Goal: Information Seeking & Learning: Check status

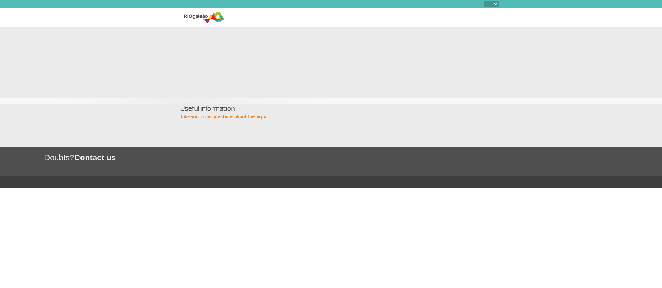
select select
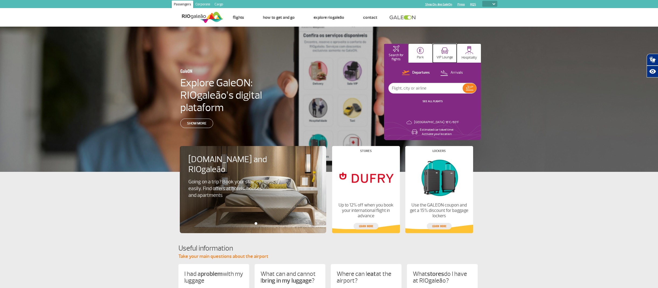
click at [445, 51] on img at bounding box center [444, 50] width 7 height 7
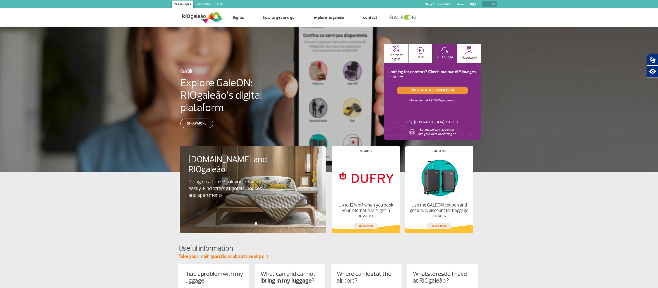
click at [438, 89] on link "Book with a 20% discount" at bounding box center [433, 91] width 72 height 8
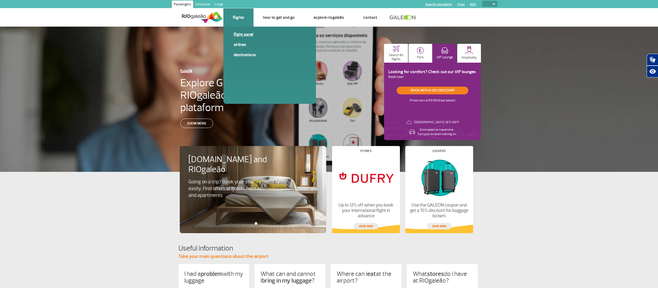
click at [242, 34] on link "Flight panel" at bounding box center [270, 34] width 72 height 6
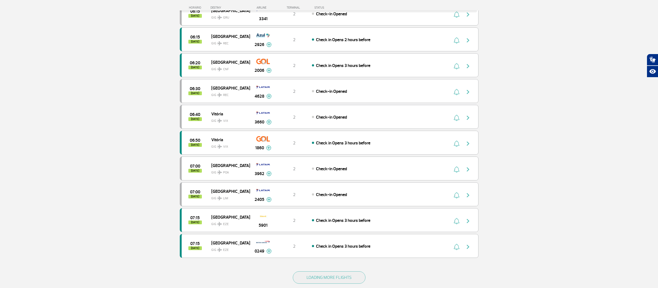
scroll to position [431, 0]
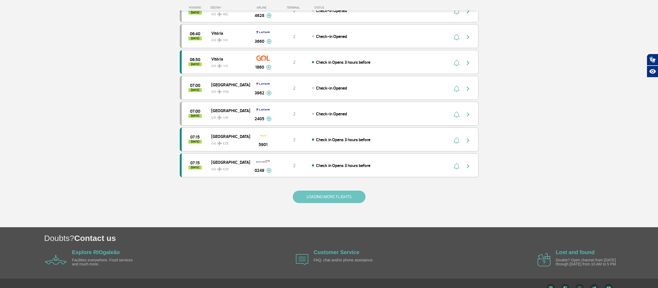
click at [341, 196] on button "LOADING MORE FLIGHTS" at bounding box center [329, 197] width 73 height 12
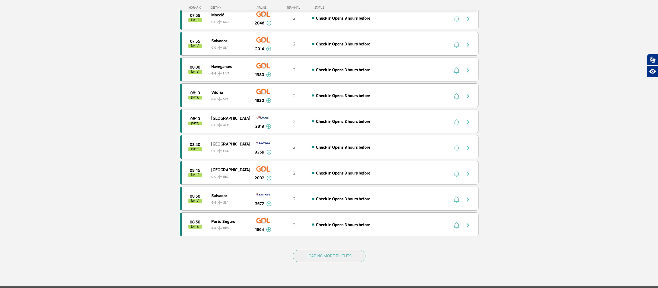
scroll to position [942, 0]
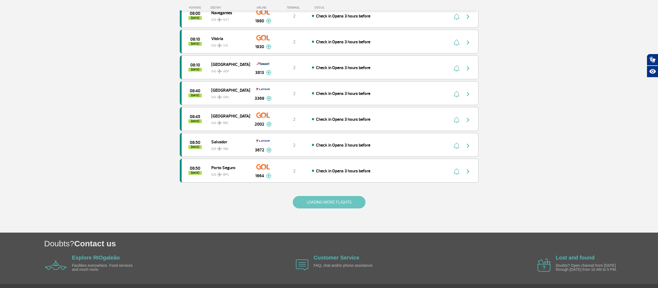
click at [339, 201] on button "LOADING MORE FLIGHTS" at bounding box center [329, 202] width 73 height 12
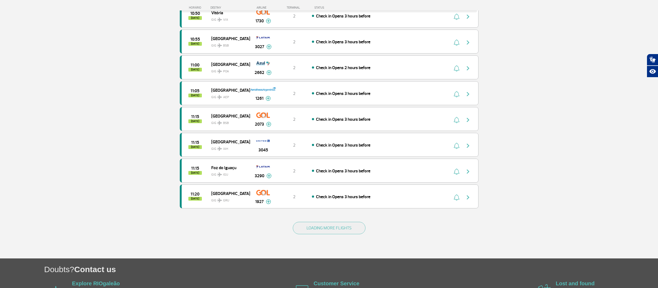
scroll to position [1453, 0]
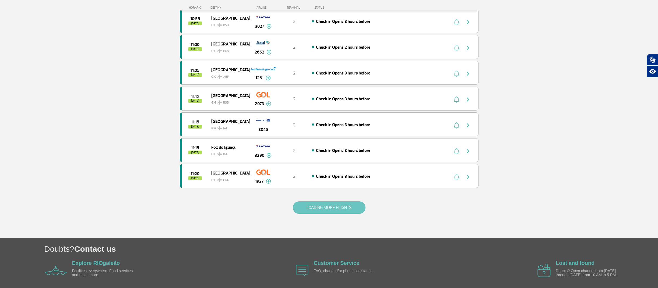
click at [336, 207] on button "LOADING MORE FLIGHTS" at bounding box center [329, 208] width 73 height 12
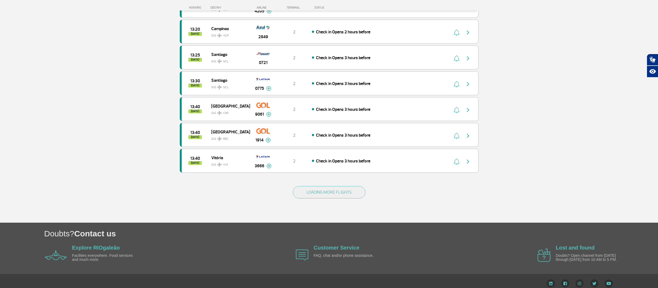
scroll to position [1991, 0]
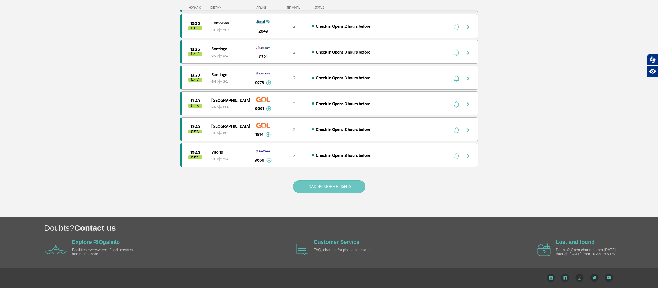
click at [342, 187] on button "LOADING MORE FLIGHTS" at bounding box center [329, 187] width 73 height 12
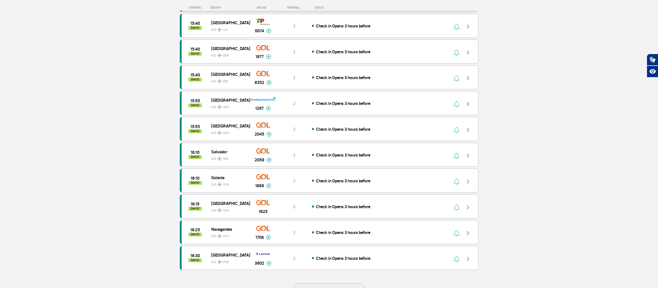
scroll to position [2448, 0]
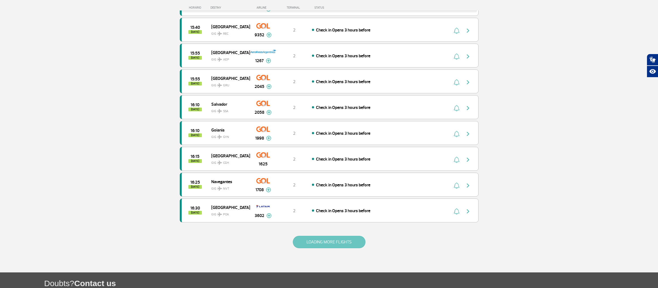
click at [343, 241] on button "LOADING MORE FLIGHTS" at bounding box center [329, 242] width 73 height 12
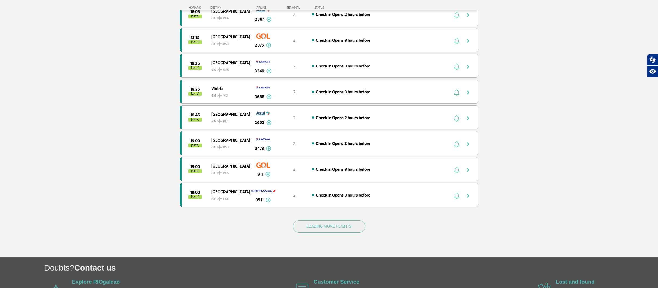
scroll to position [2986, 0]
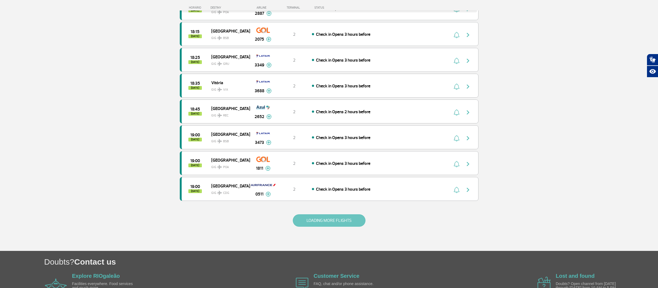
click at [344, 219] on button "LOADING MORE FLIGHTS" at bounding box center [329, 220] width 73 height 12
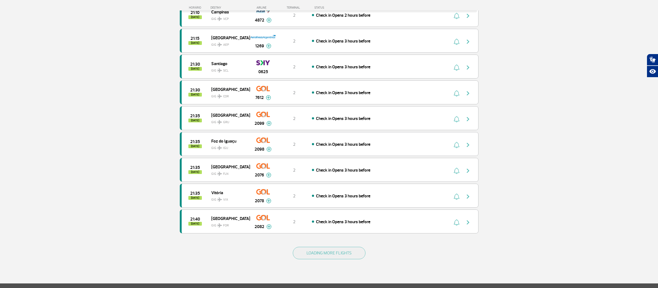
scroll to position [3471, 0]
click at [330, 252] on button "LOADING MORE FLIGHTS" at bounding box center [329, 253] width 73 height 12
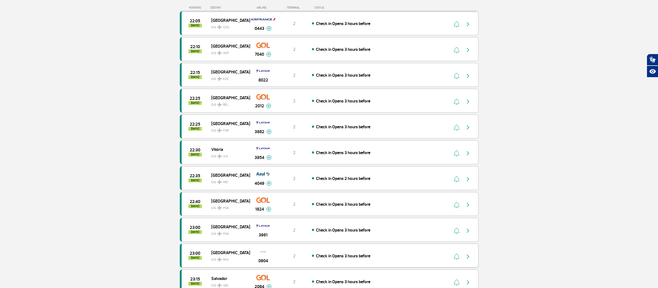
scroll to position [4009, 0]
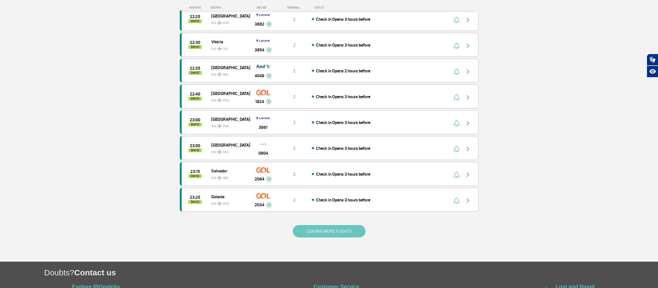
click at [337, 231] on button "LOADING MORE FLIGHTS" at bounding box center [329, 231] width 73 height 12
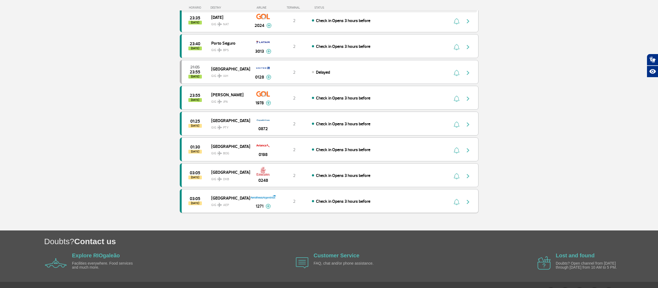
scroll to position [4279, 0]
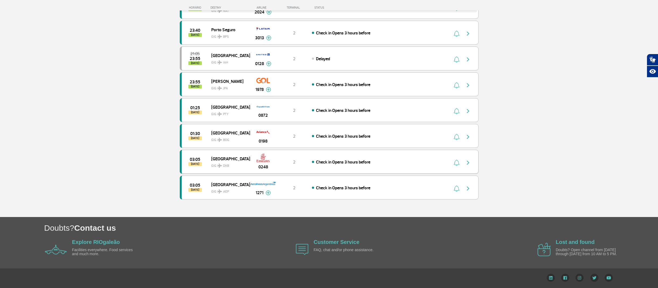
click at [467, 161] on img "button" at bounding box center [468, 163] width 6 height 6
click at [335, 162] on span "Check in Opens 3 hours before" at bounding box center [343, 162] width 54 height 5
click at [328, 162] on span "Check in Opens 3 hours before" at bounding box center [343, 162] width 54 height 5
click at [195, 160] on span "03:05" at bounding box center [195, 160] width 10 height 4
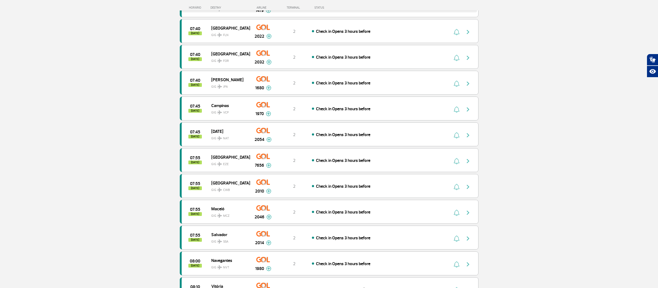
scroll to position [0, 0]
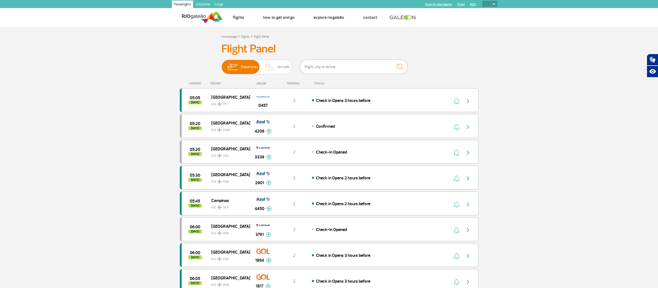
click at [349, 66] on input "text" at bounding box center [354, 67] width 108 height 14
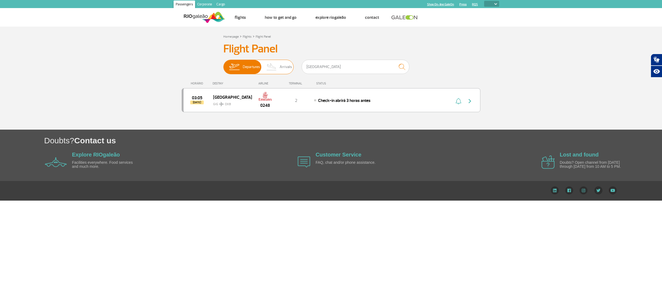
click at [283, 67] on span "Arrivals" at bounding box center [286, 67] width 12 height 14
click at [223, 64] on input "Departures Arrivals" at bounding box center [223, 64] width 0 height 0
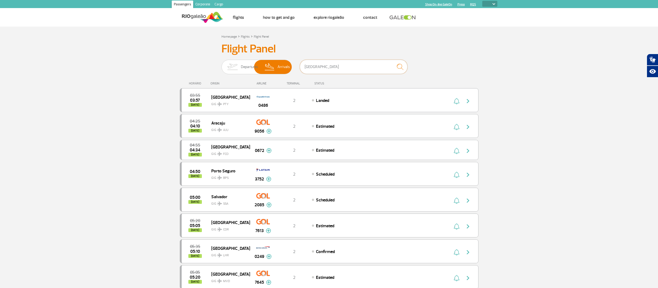
click at [345, 68] on input "[GEOGRAPHIC_DATA]" at bounding box center [354, 67] width 108 height 14
type input "d"
type input "[GEOGRAPHIC_DATA]"
